Goal: Task Accomplishment & Management: Manage account settings

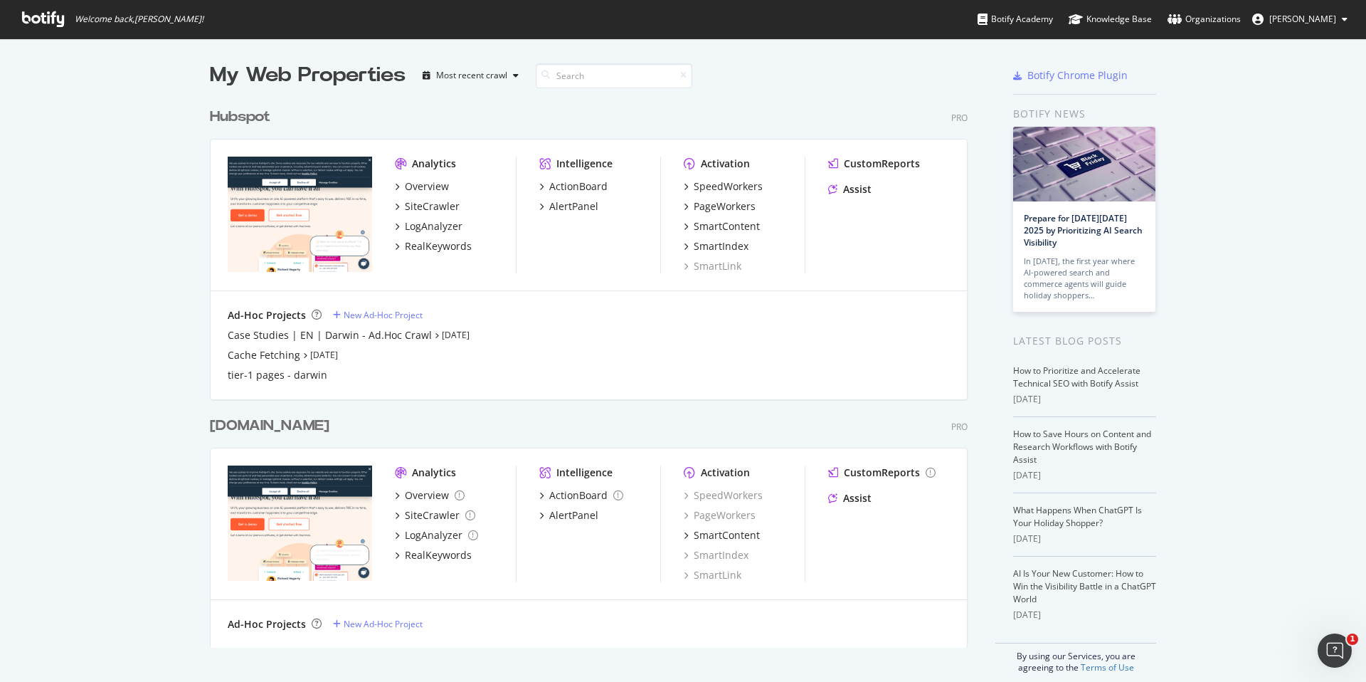
scroll to position [671, 1345]
click at [258, 124] on div "Hubspot" at bounding box center [240, 117] width 60 height 21
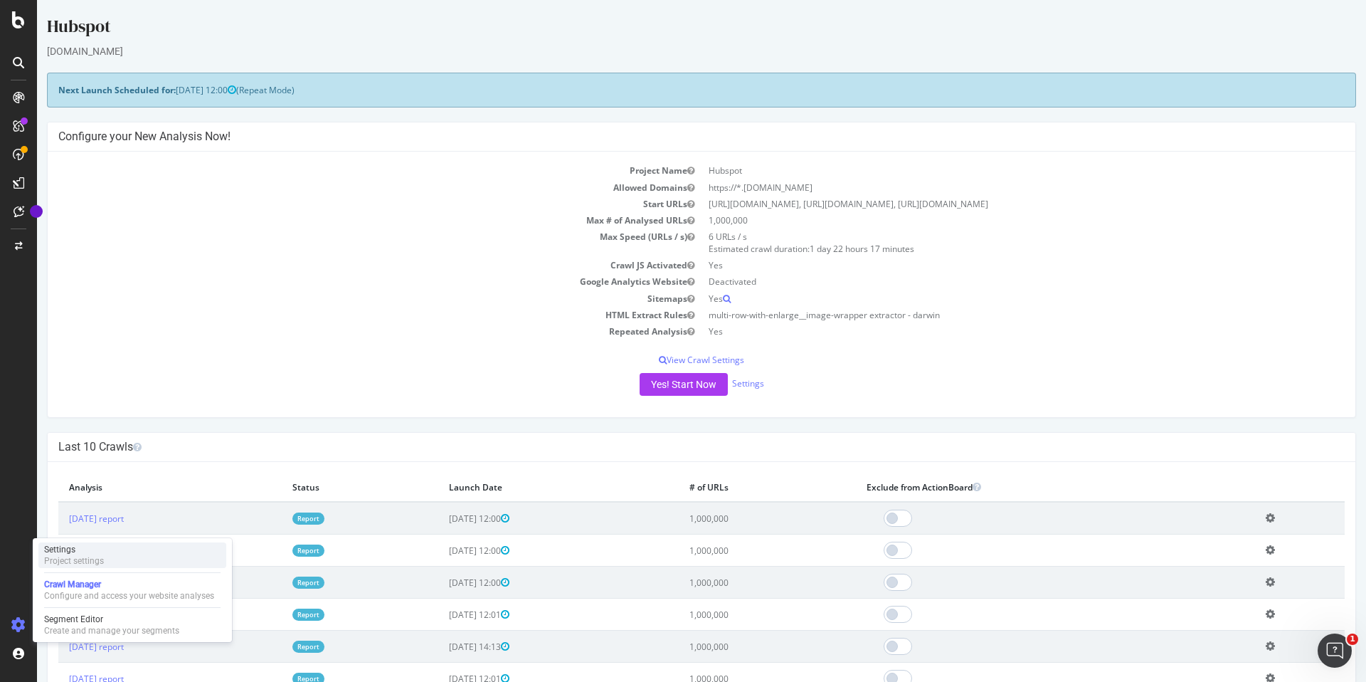
click at [122, 558] on div "Settings Project settings" at bounding box center [132, 555] width 188 height 26
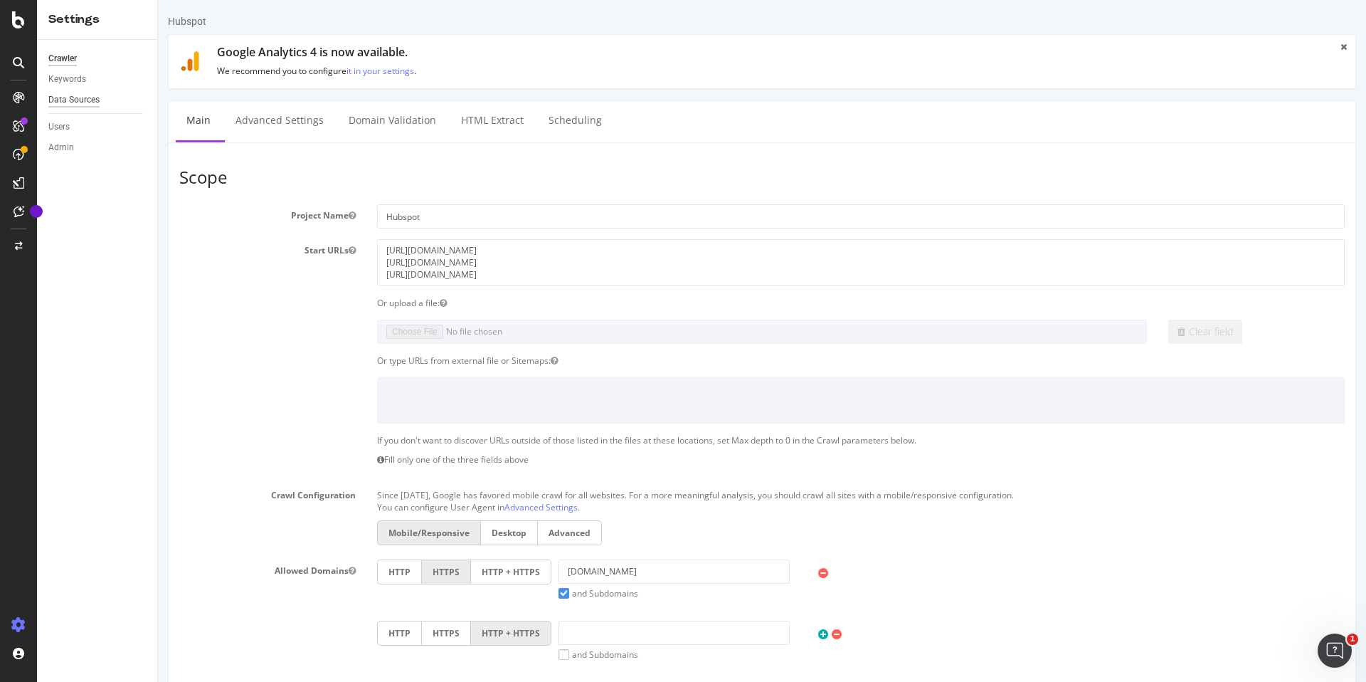
click at [82, 105] on div "Data Sources" at bounding box center [73, 99] width 51 height 15
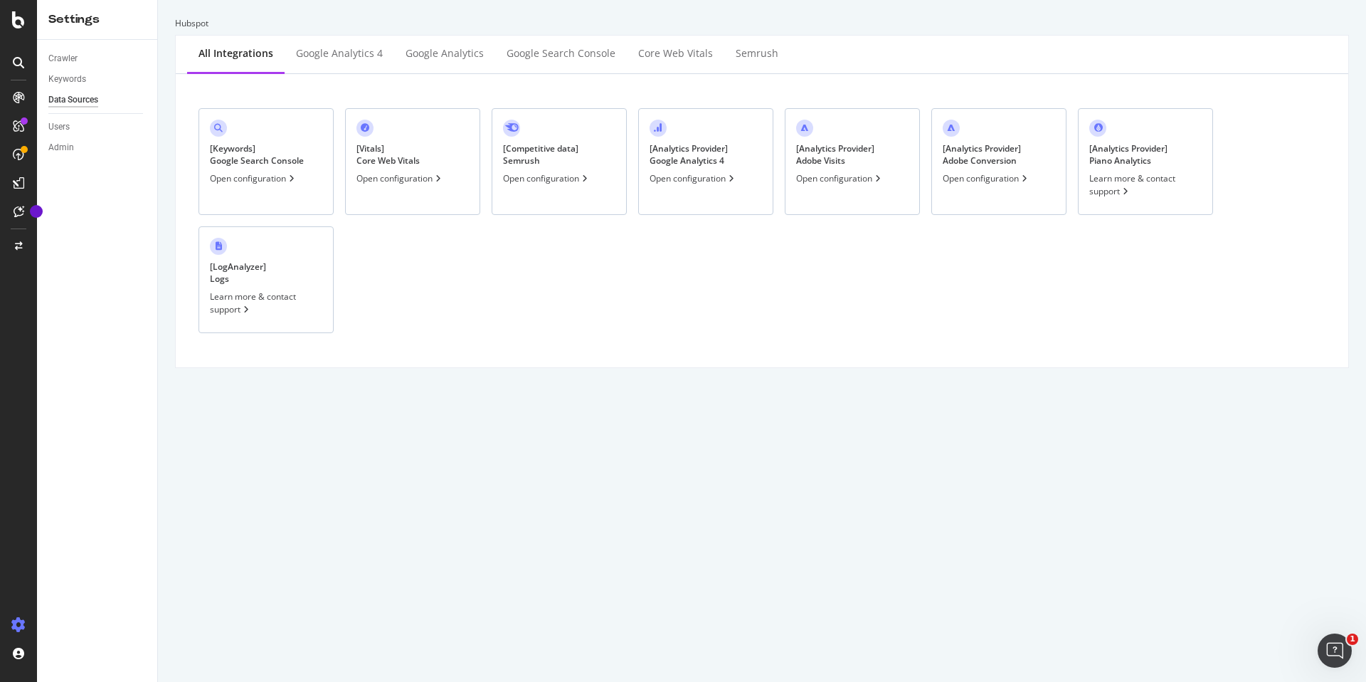
click at [44, 70] on div "Crawler Keywords Data Sources Users Admin" at bounding box center [97, 361] width 120 height 642
click at [58, 73] on div "Keywords" at bounding box center [67, 79] width 38 height 15
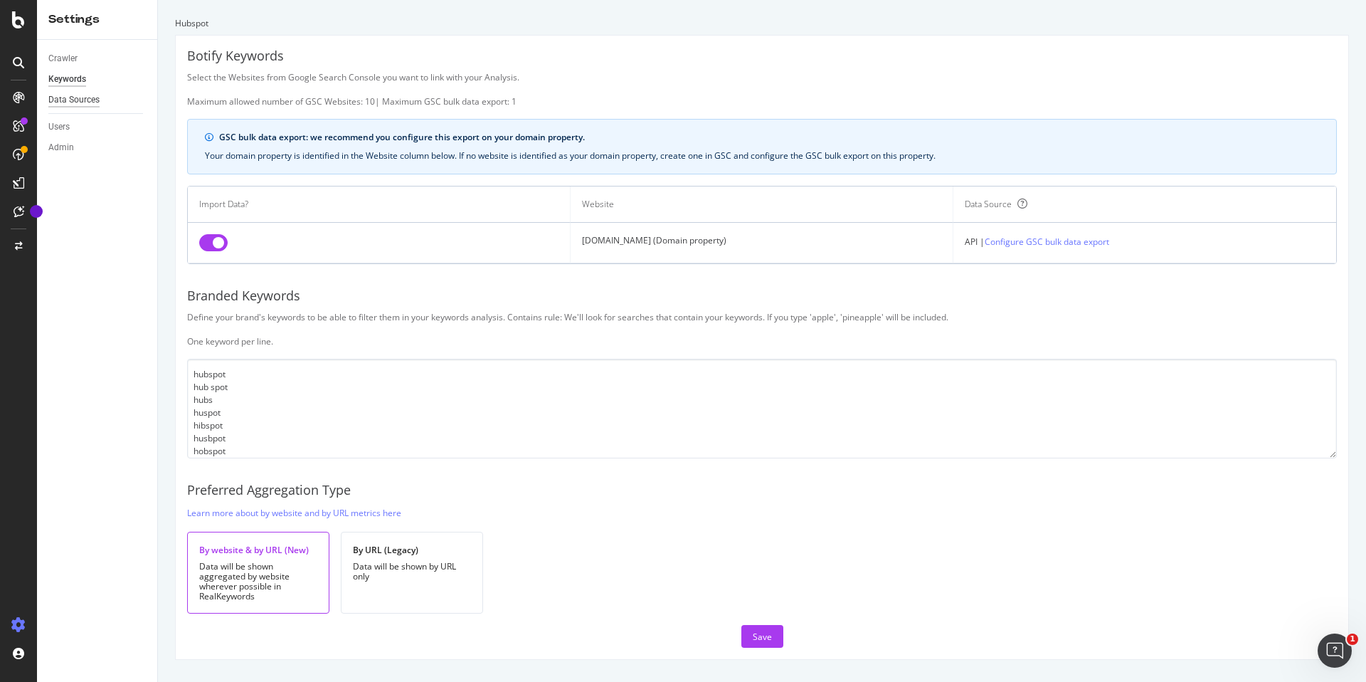
click at [78, 105] on div "Data Sources" at bounding box center [73, 99] width 51 height 15
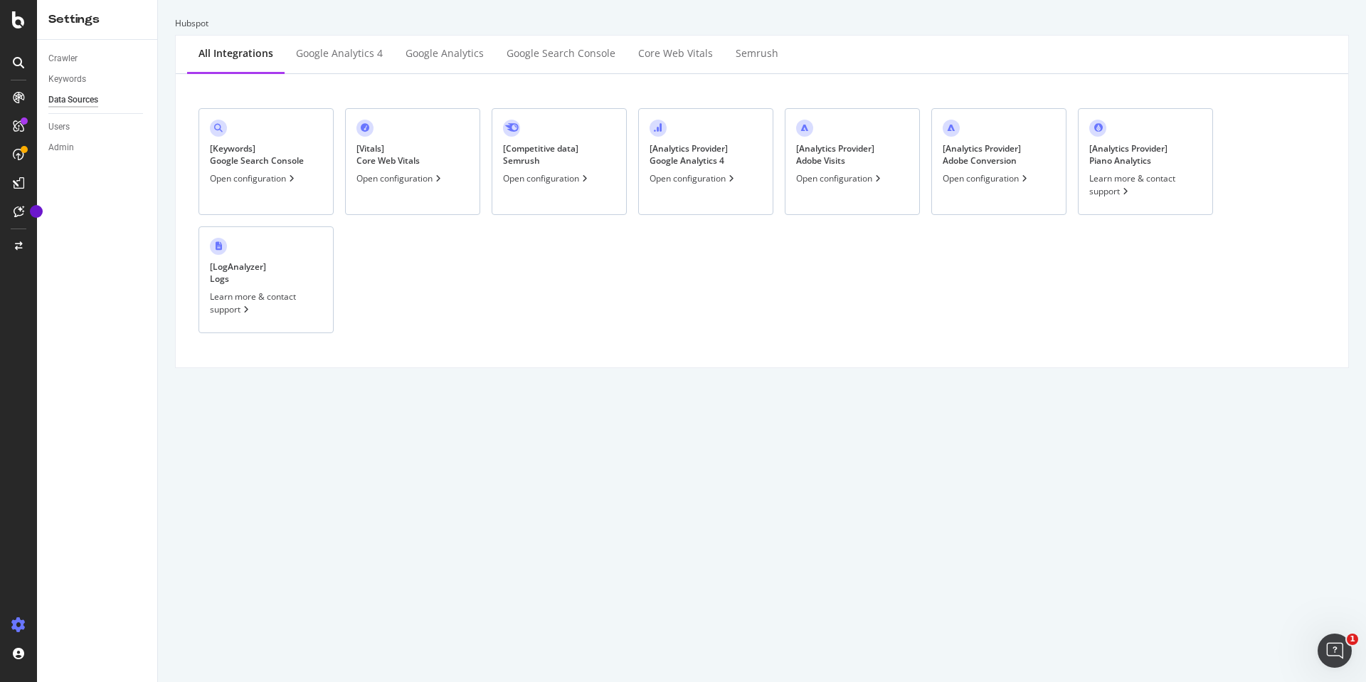
click at [680, 184] on div "Open configuration" at bounding box center [694, 178] width 88 height 12
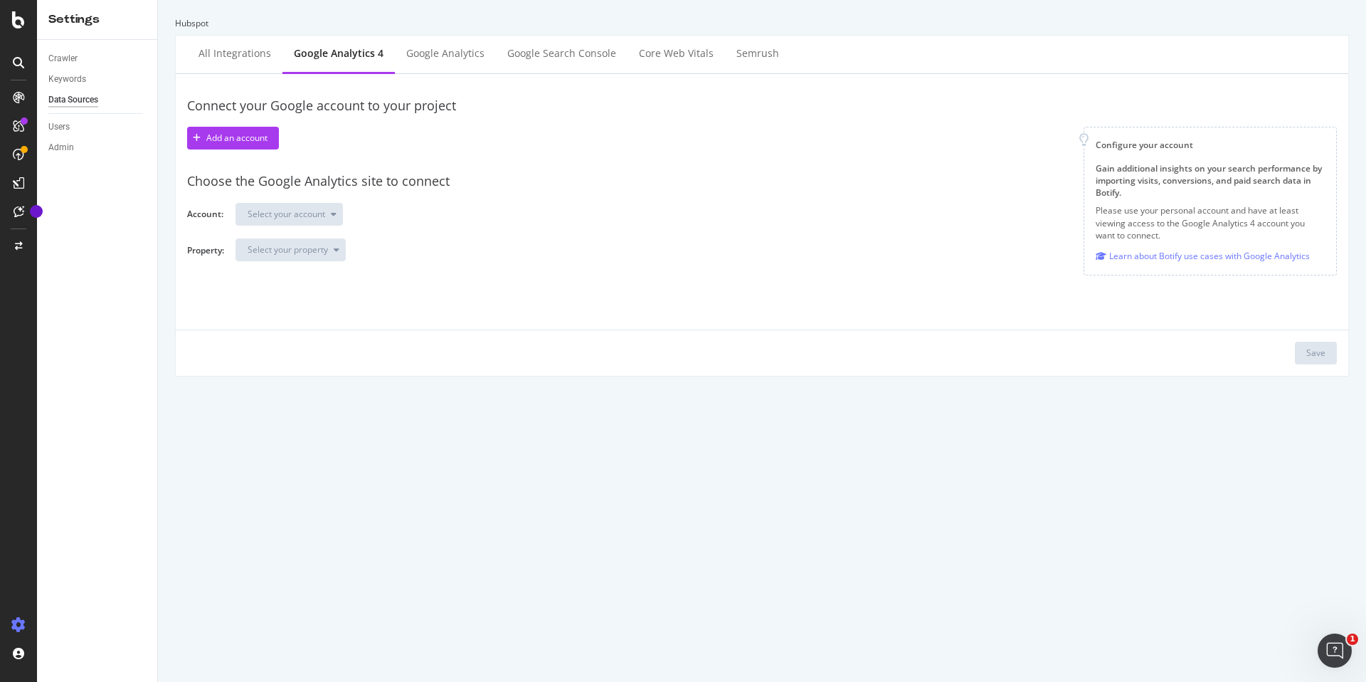
click at [334, 229] on div "Choose the Google Analytics site to connect Account: Select your account Proper…" at bounding box center [762, 217] width 1150 height 112
click at [263, 141] on div "Add an account" at bounding box center [236, 138] width 61 height 12
click at [474, 57] on div "Google Analytics" at bounding box center [445, 53] width 78 height 14
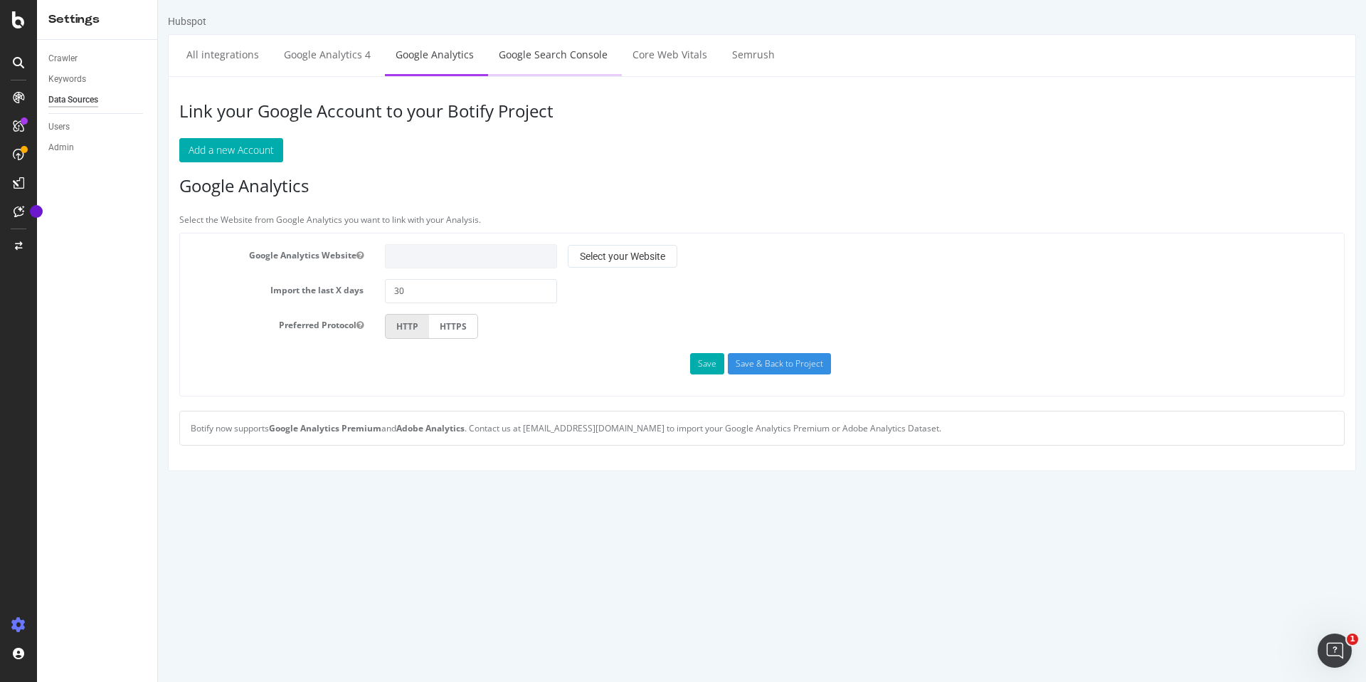
click at [520, 60] on link "Google Search Console" at bounding box center [553, 54] width 130 height 39
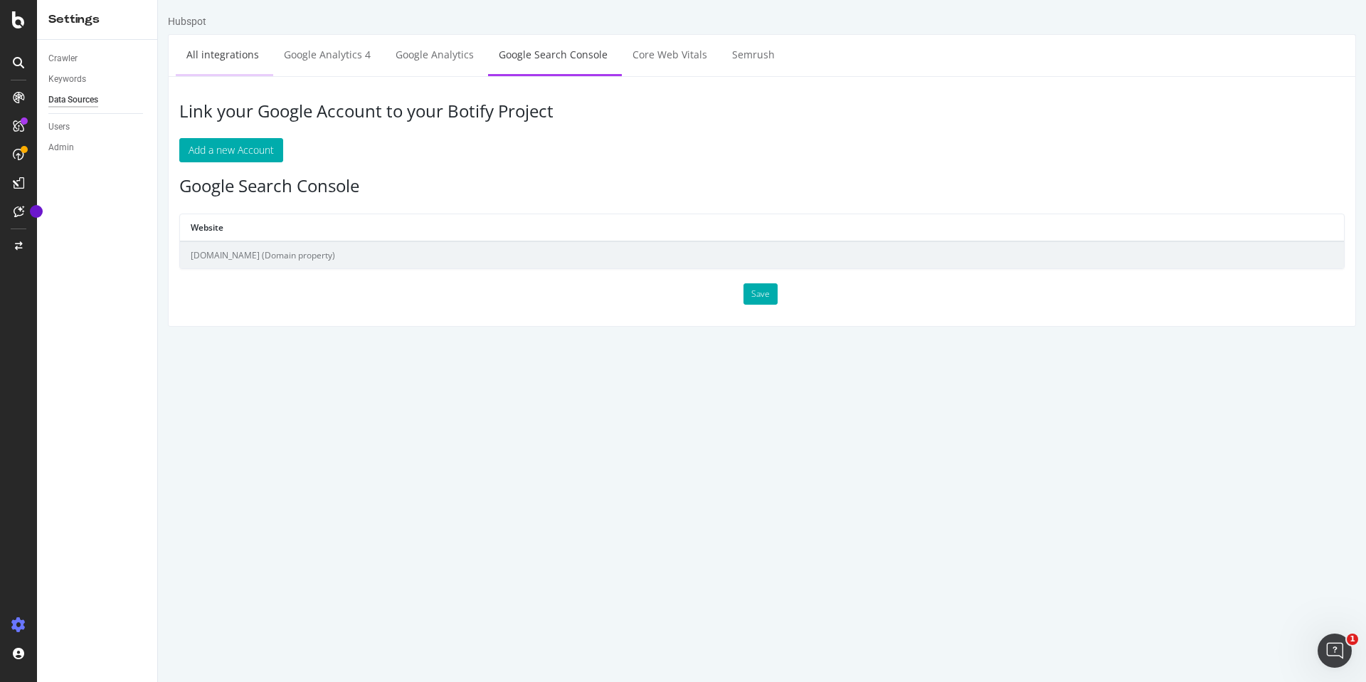
click at [230, 56] on link "All integrations" at bounding box center [223, 54] width 94 height 39
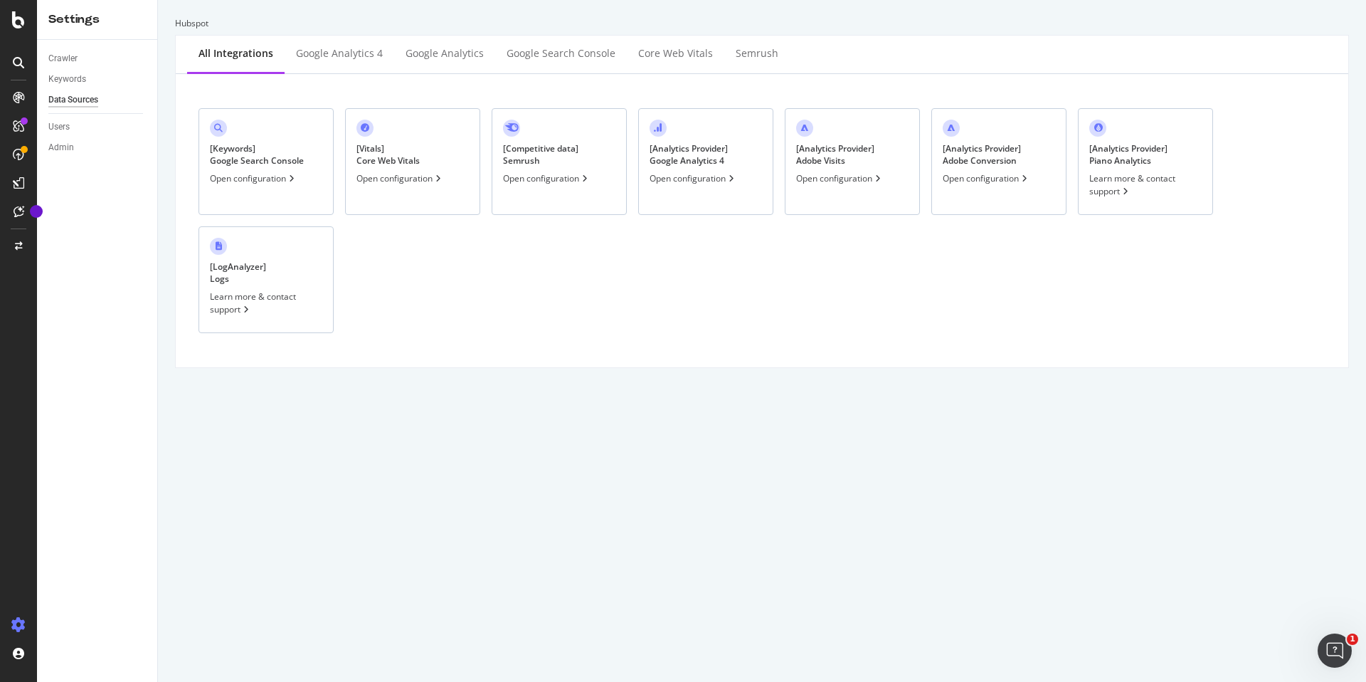
click at [268, 140] on div "[ Keywords ] Google Search Console Open configuration" at bounding box center [265, 161] width 135 height 107
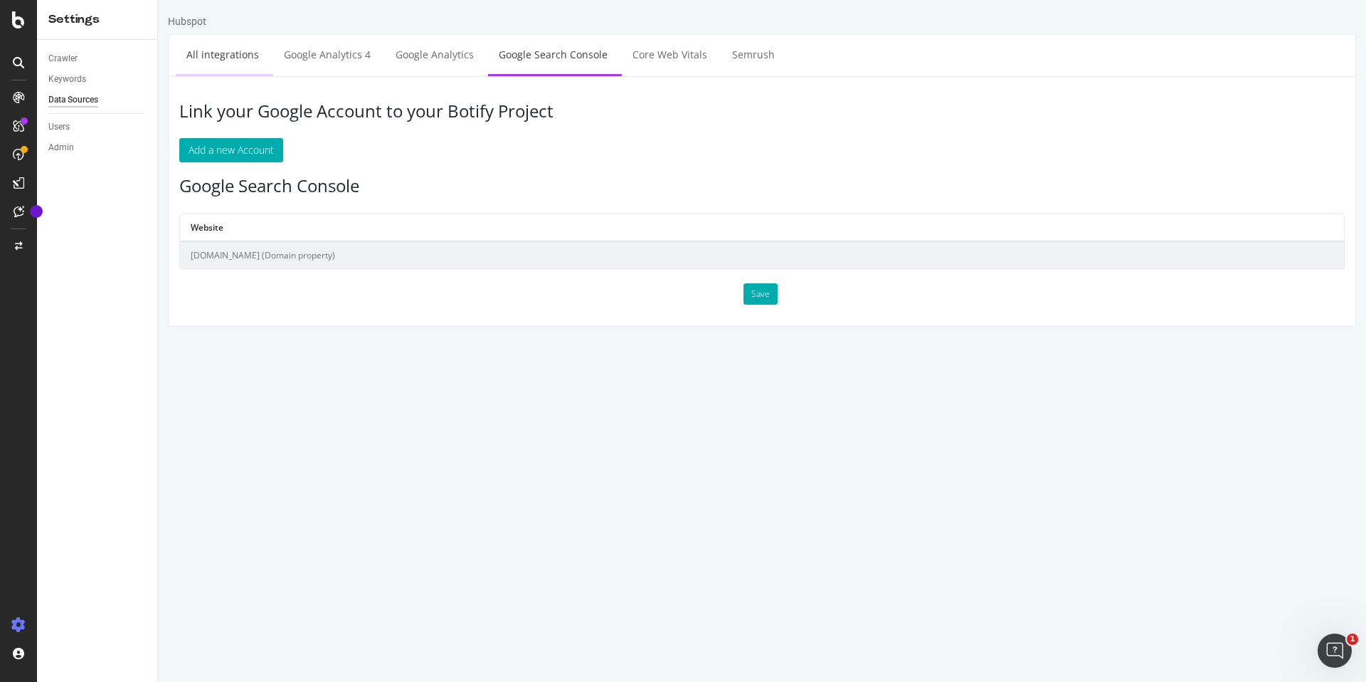
click at [256, 58] on link "All integrations" at bounding box center [223, 54] width 94 height 39
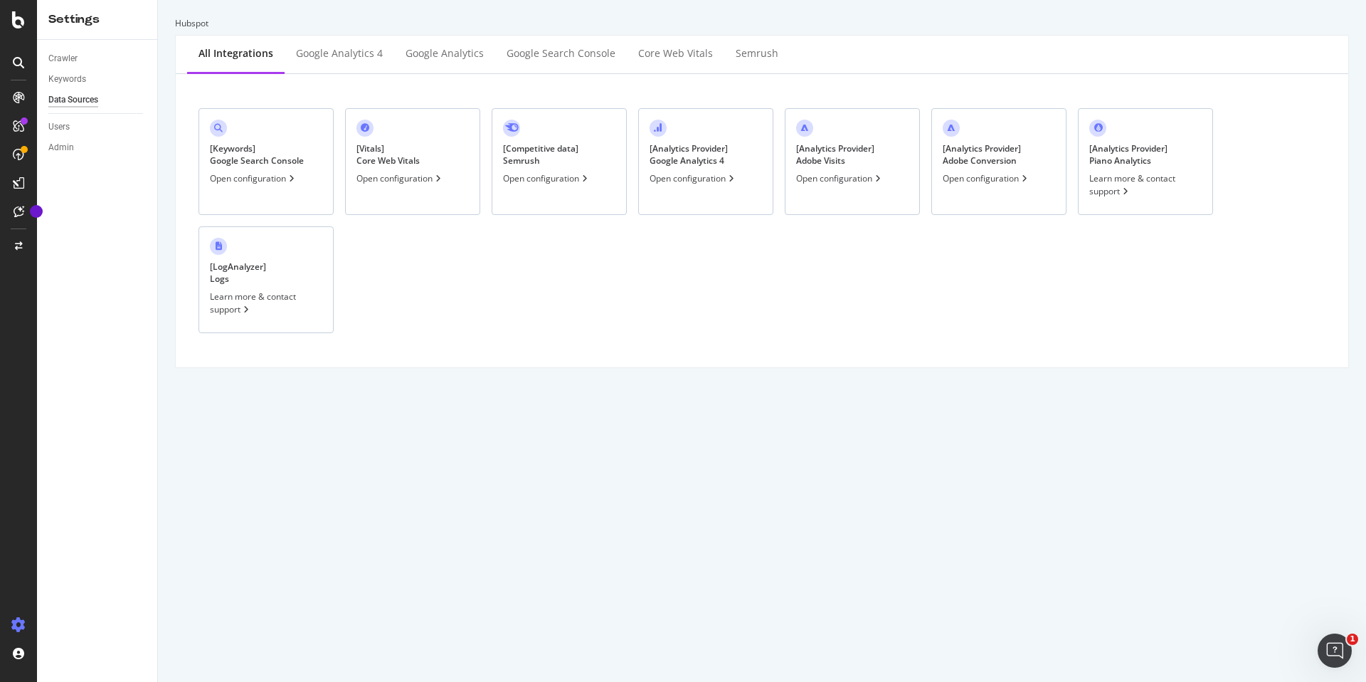
click at [674, 180] on div "Open configuration" at bounding box center [694, 178] width 88 height 12
